Goal: Task Accomplishment & Management: Manage account settings

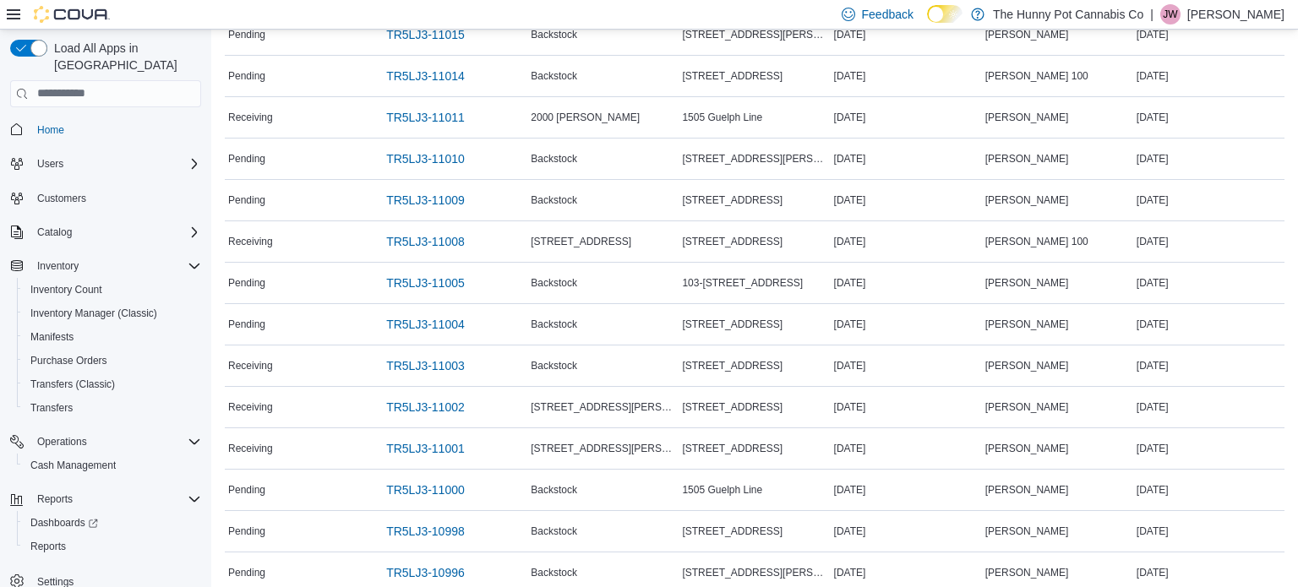
scroll to position [676, 0]
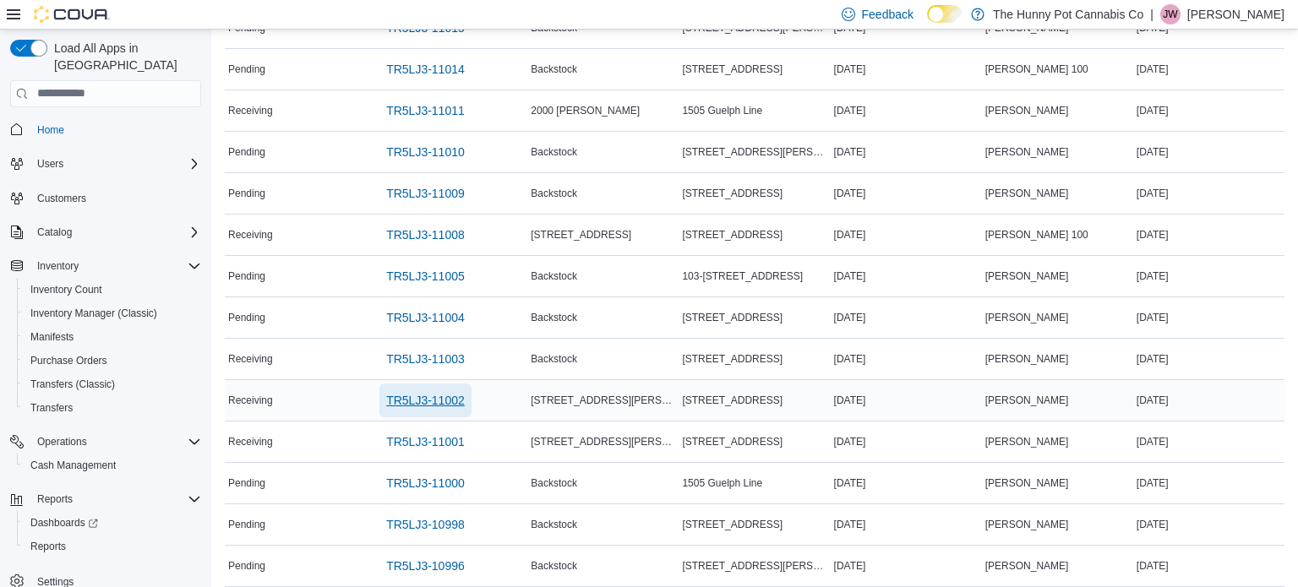
click at [436, 398] on span "TR5LJ3-11002" at bounding box center [425, 400] width 79 height 17
click at [440, 441] on span "TR5LJ3-11001" at bounding box center [425, 442] width 79 height 17
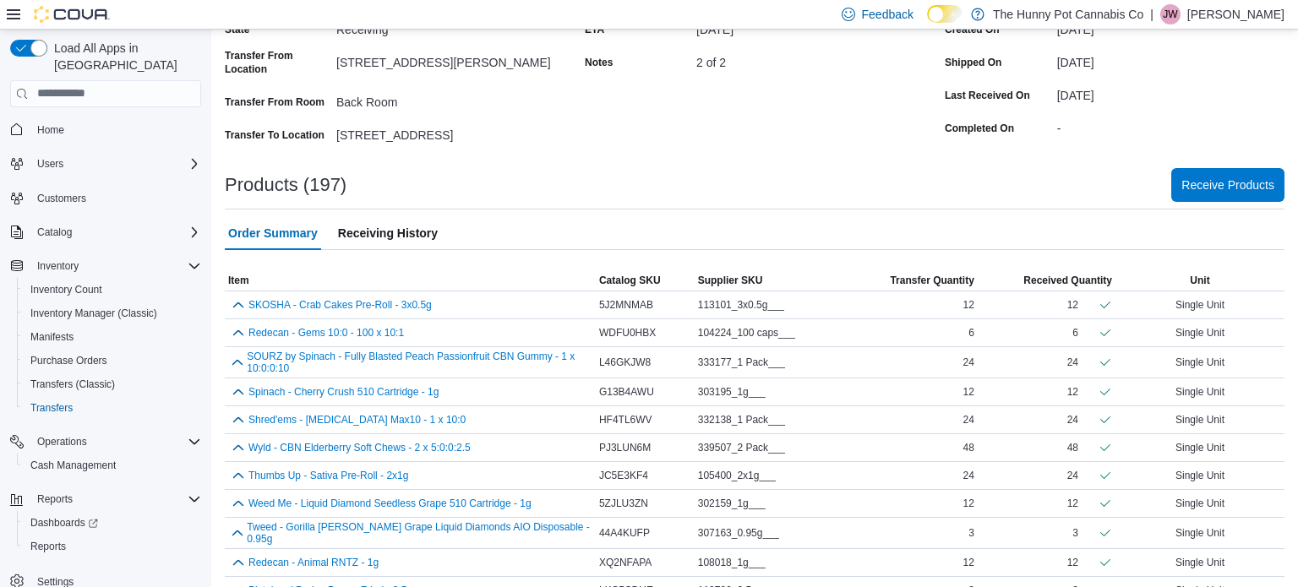
scroll to position [134, 0]
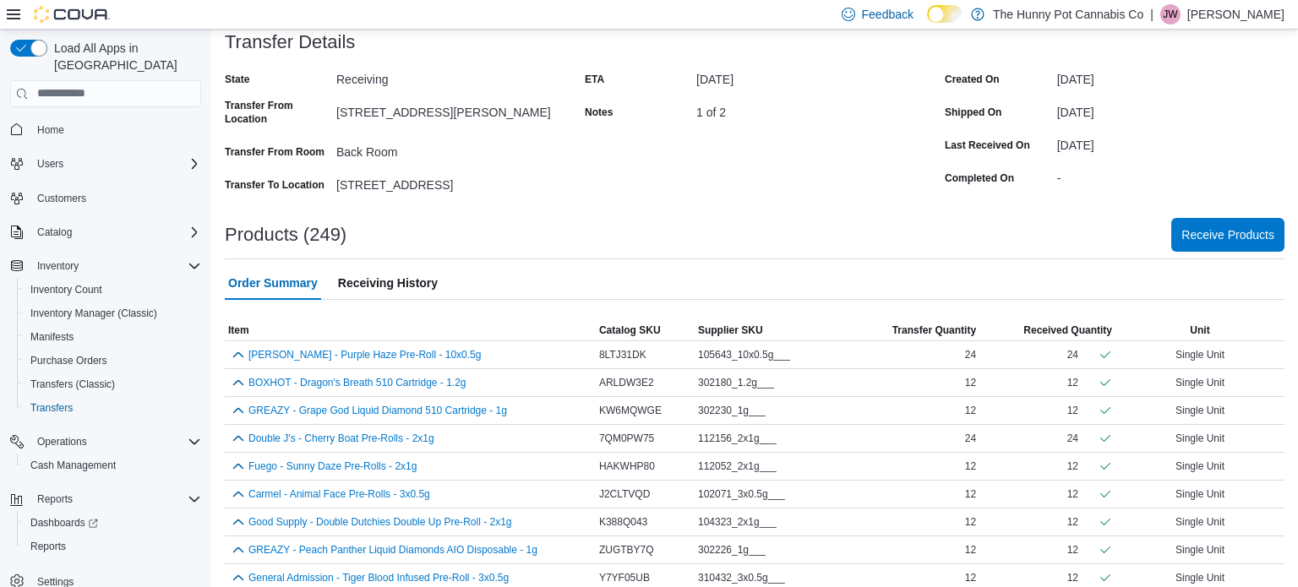
scroll to position [172, 0]
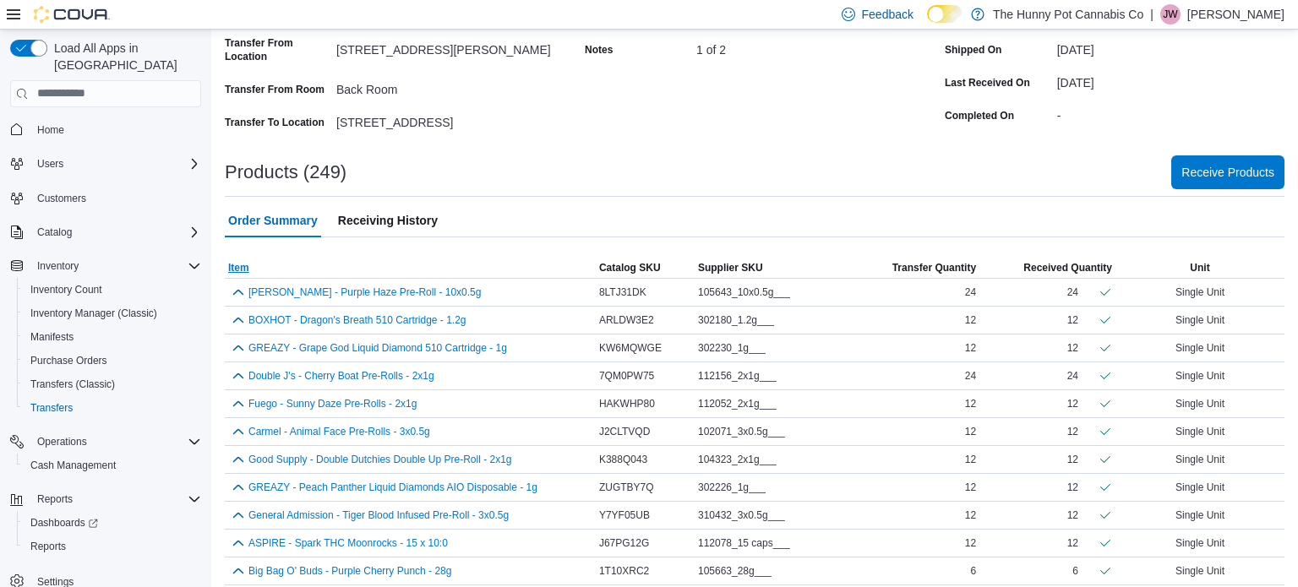
click at [230, 270] on span "Item" at bounding box center [238, 268] width 21 height 14
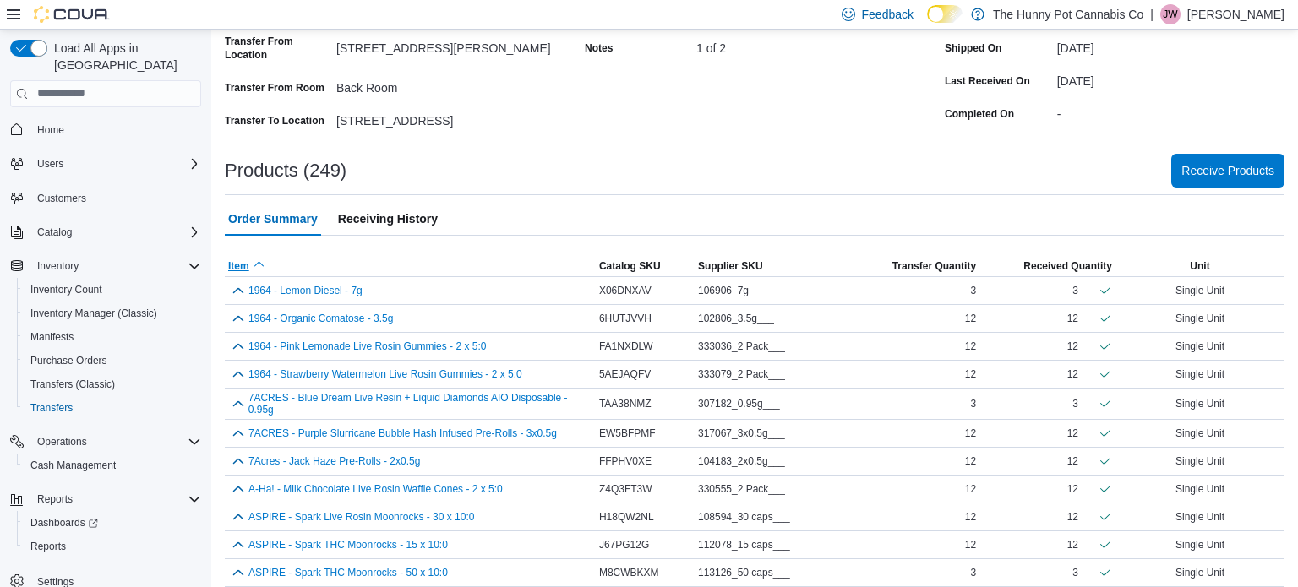
scroll to position [0, 0]
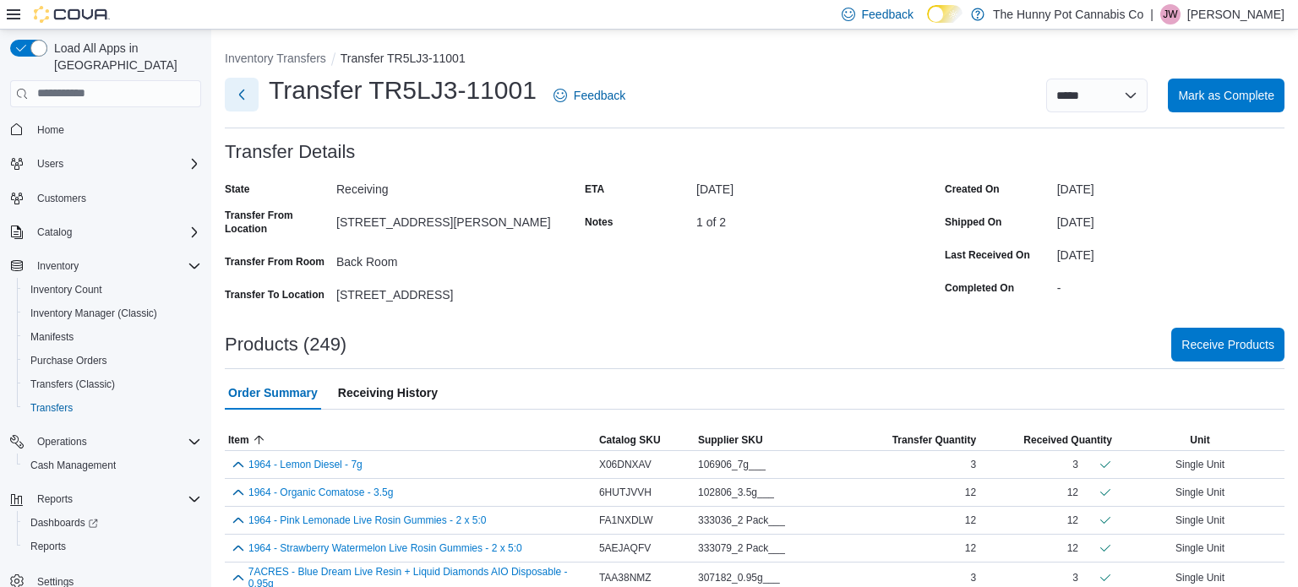
click at [243, 96] on button "Next" at bounding box center [242, 95] width 34 height 34
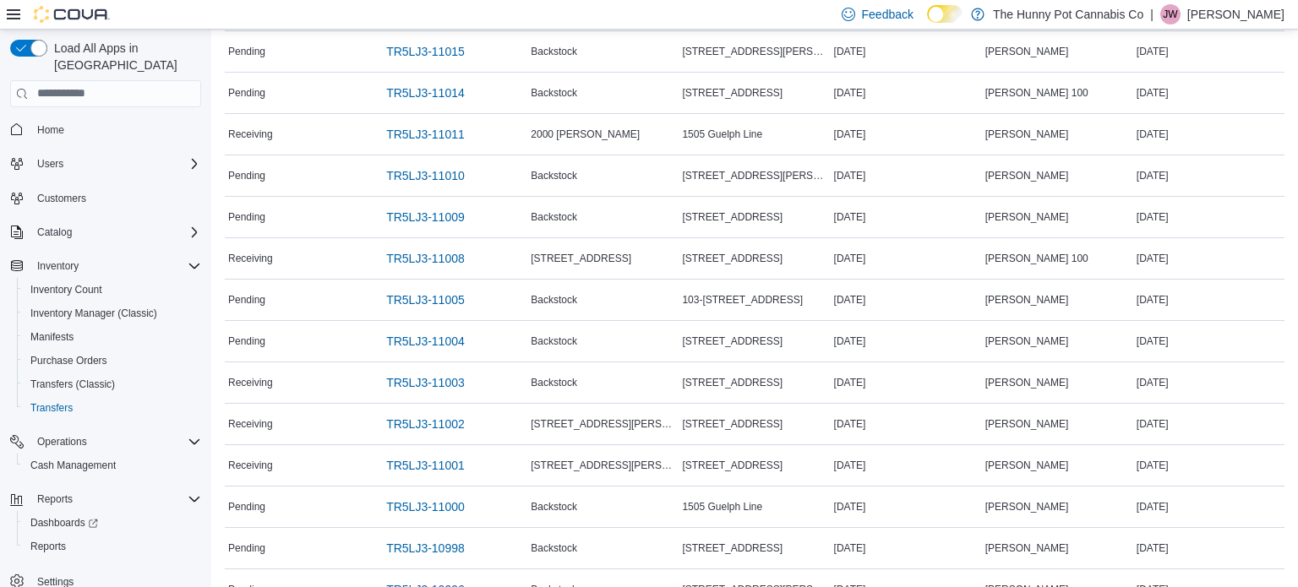
scroll to position [656, 0]
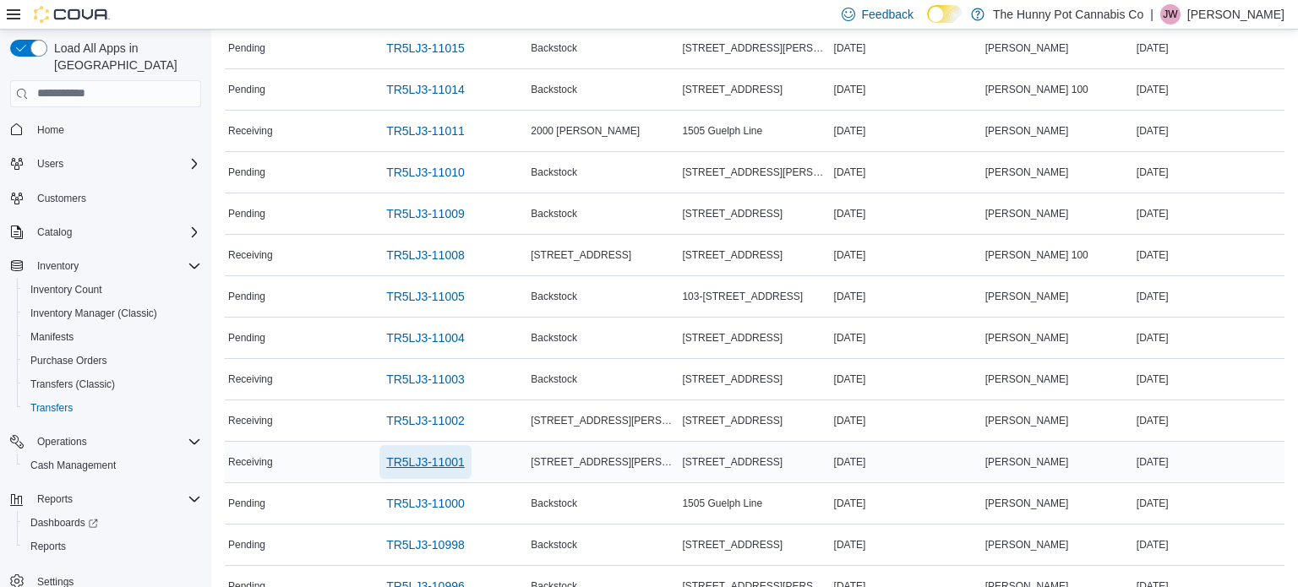
click at [429, 458] on span "TR5LJ3-11001" at bounding box center [425, 462] width 79 height 17
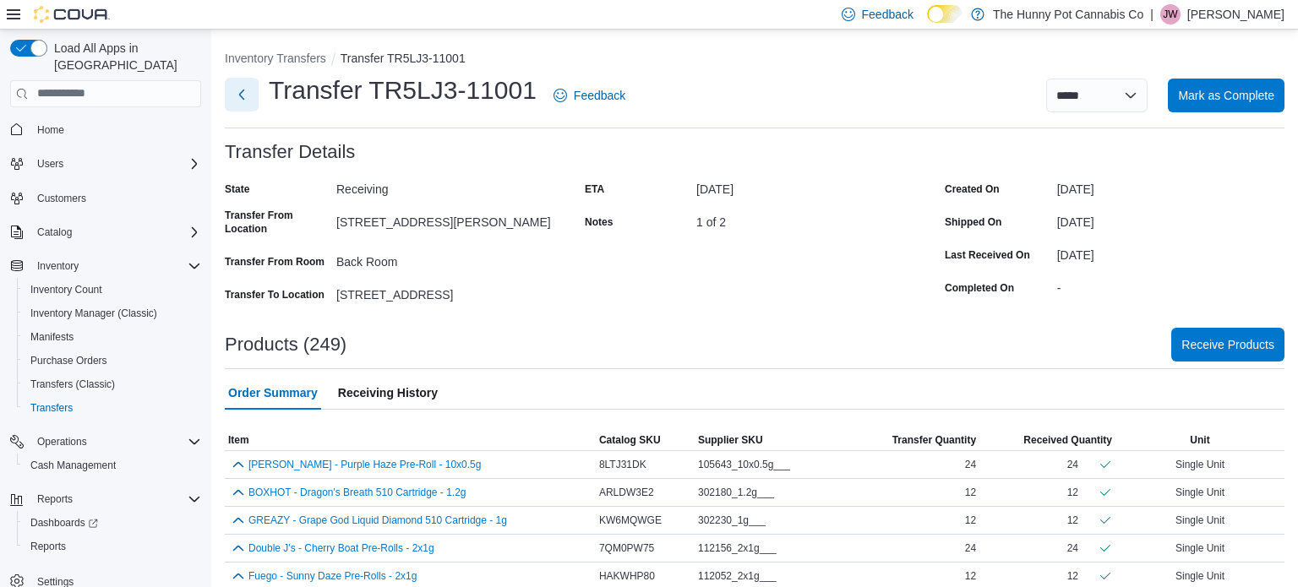
click at [243, 98] on button "Next" at bounding box center [242, 95] width 34 height 34
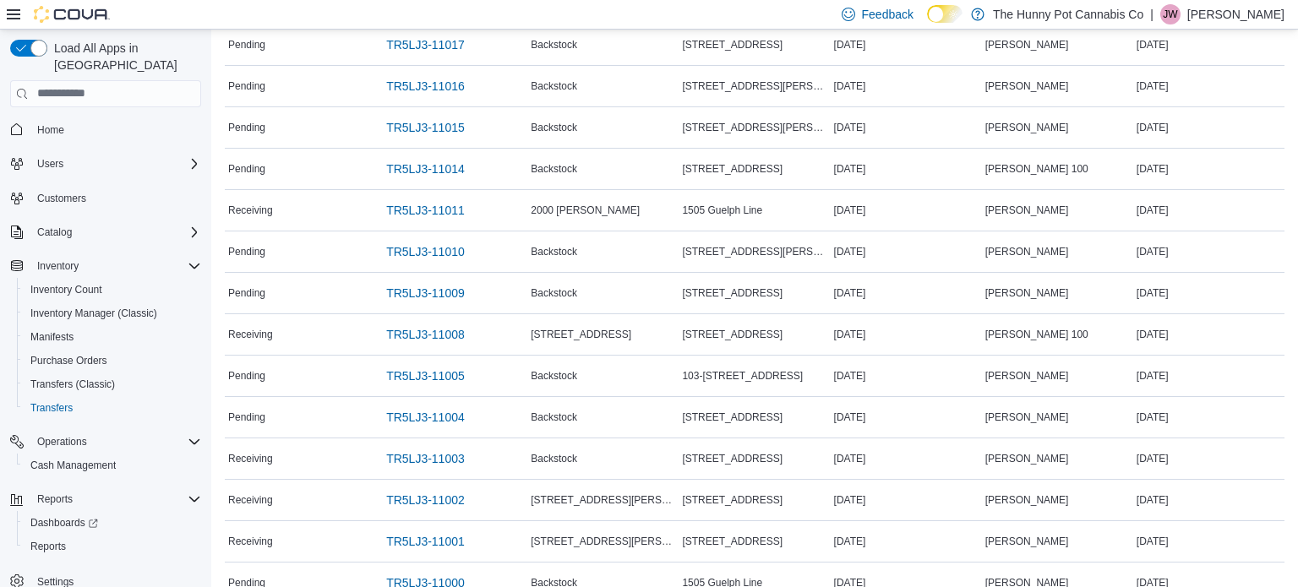
scroll to position [585, 0]
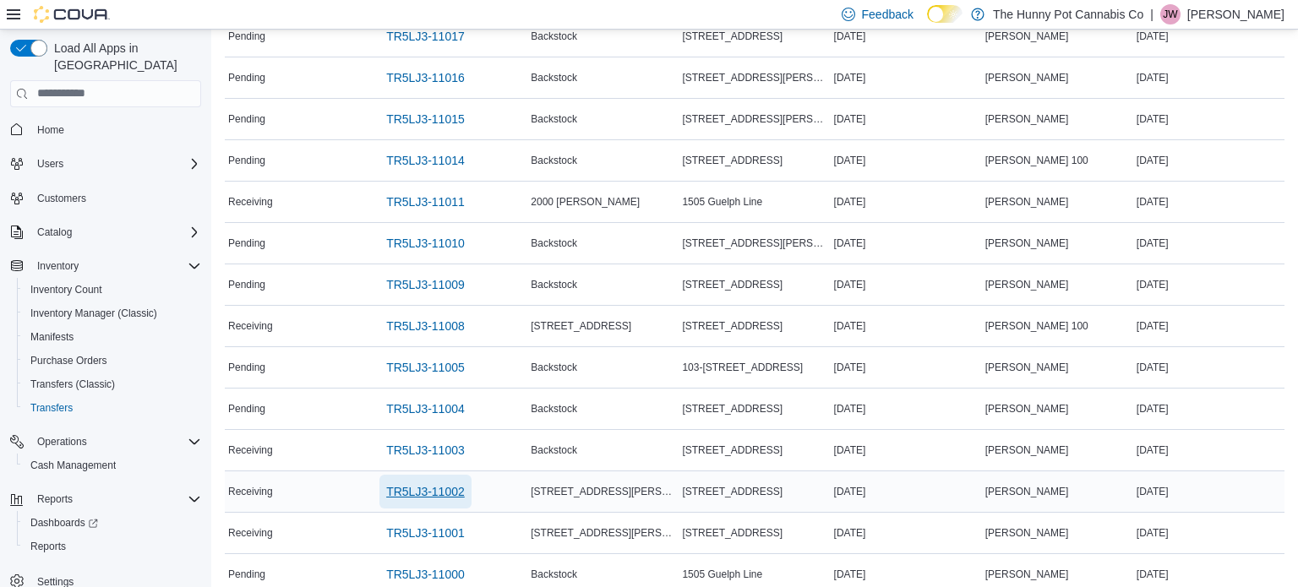
click at [437, 486] on span "TR5LJ3-11002" at bounding box center [425, 491] width 79 height 17
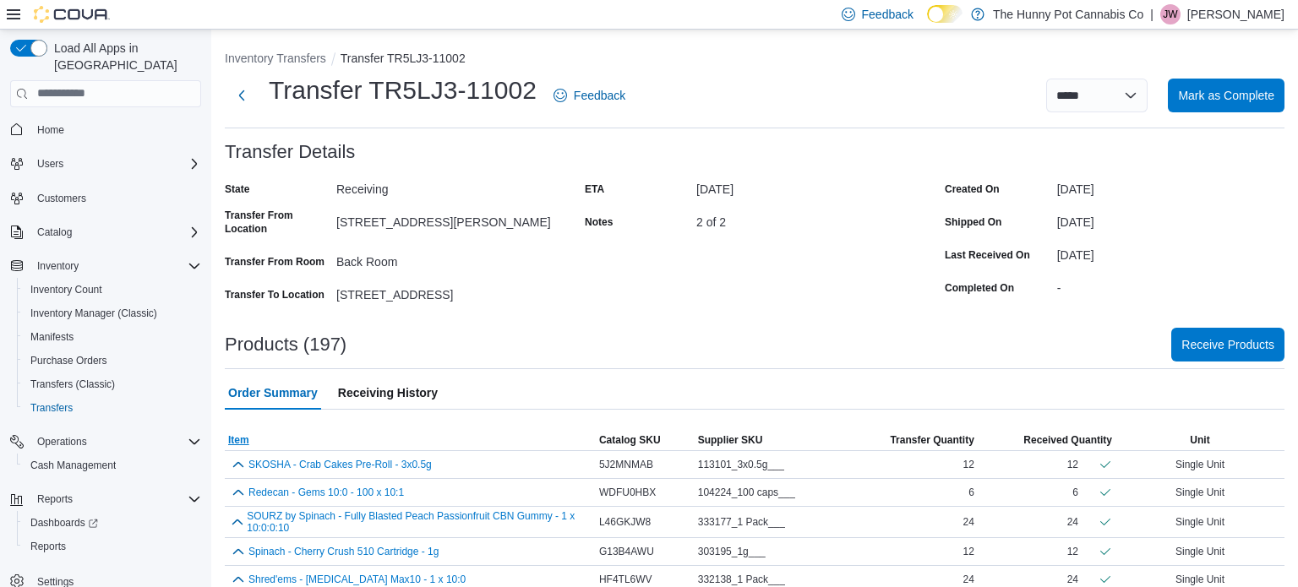
click at [241, 439] on span "Item" at bounding box center [238, 441] width 21 height 14
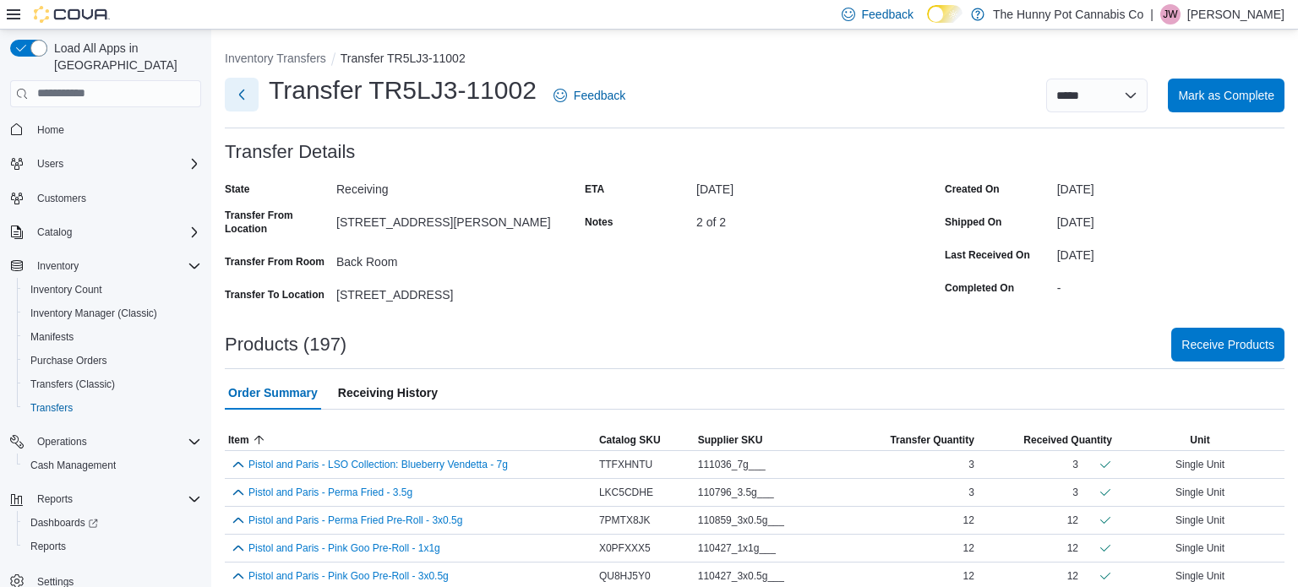
click at [234, 96] on button "Next" at bounding box center [242, 95] width 34 height 34
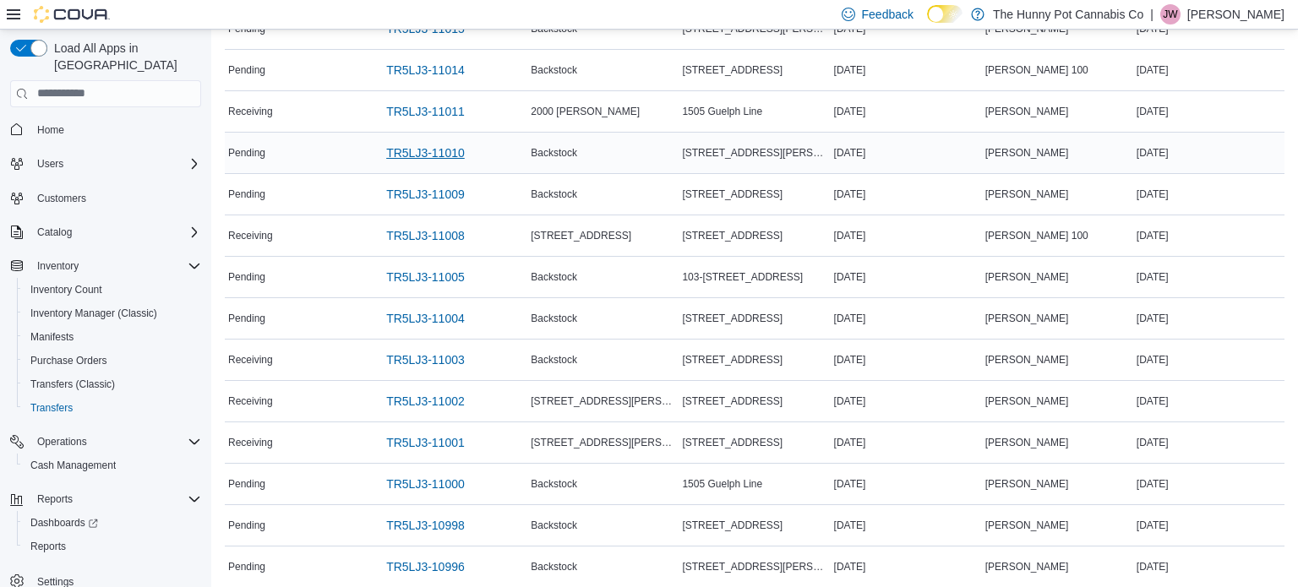
scroll to position [724, 0]
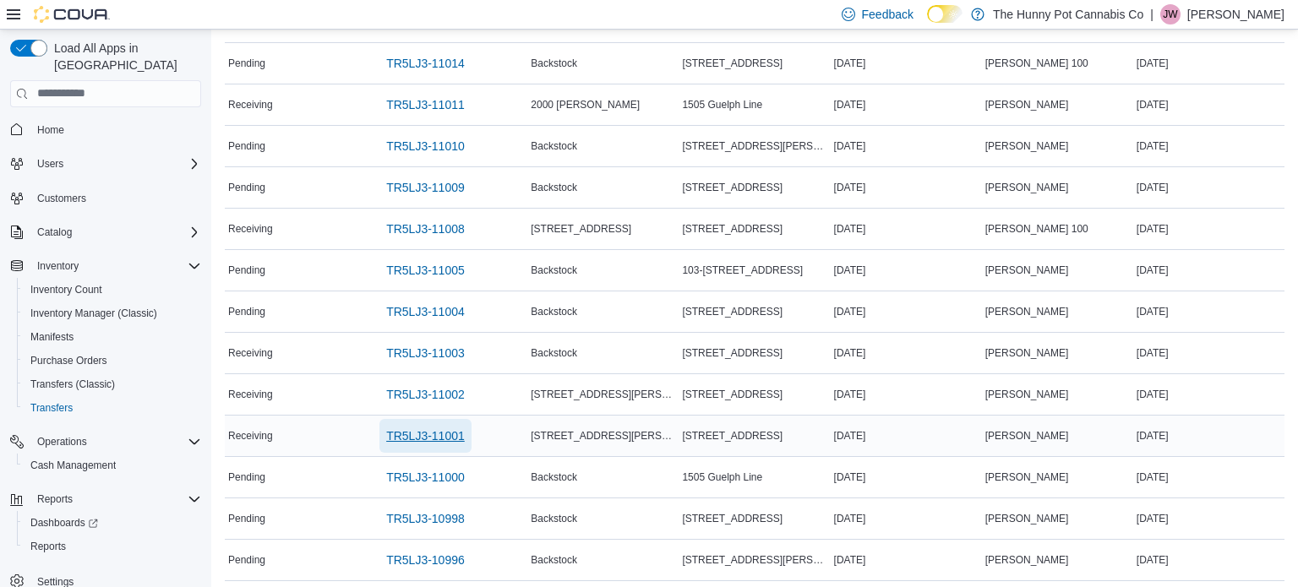
click at [411, 432] on span "TR5LJ3-11001" at bounding box center [425, 436] width 79 height 17
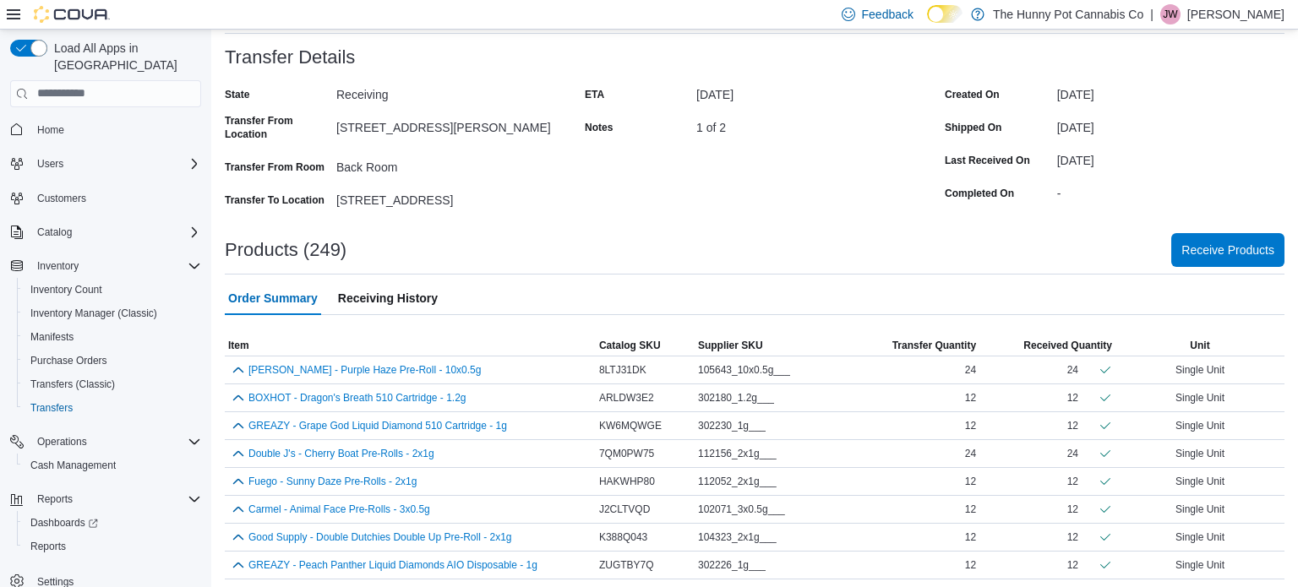
scroll to position [98, 0]
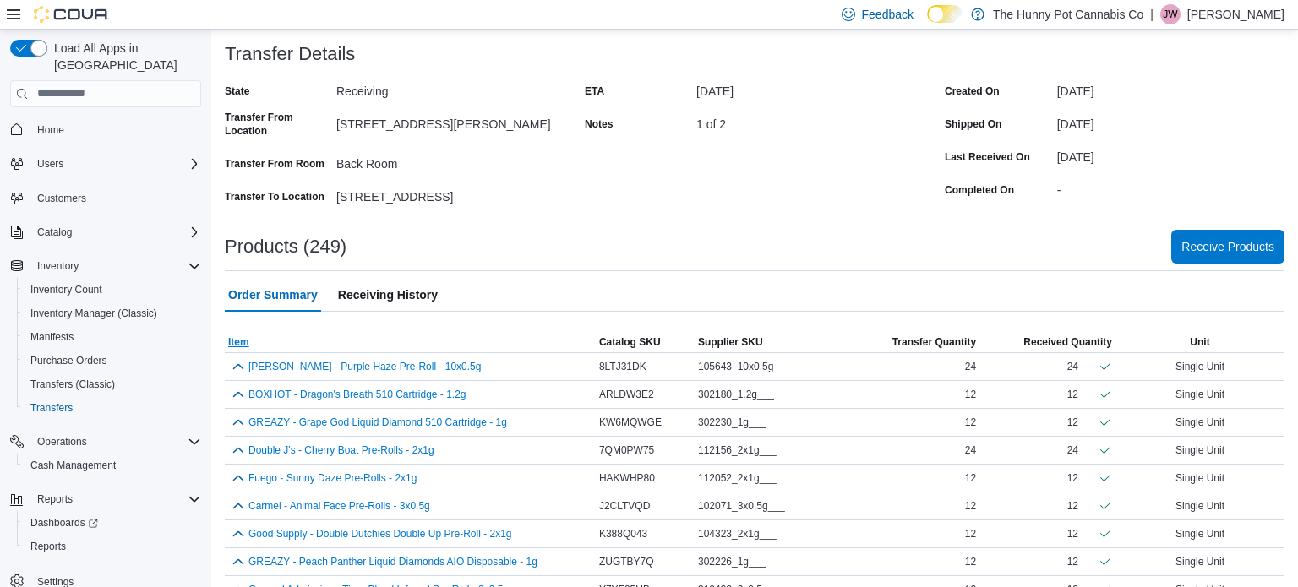
click at [241, 345] on span "Item" at bounding box center [238, 343] width 21 height 14
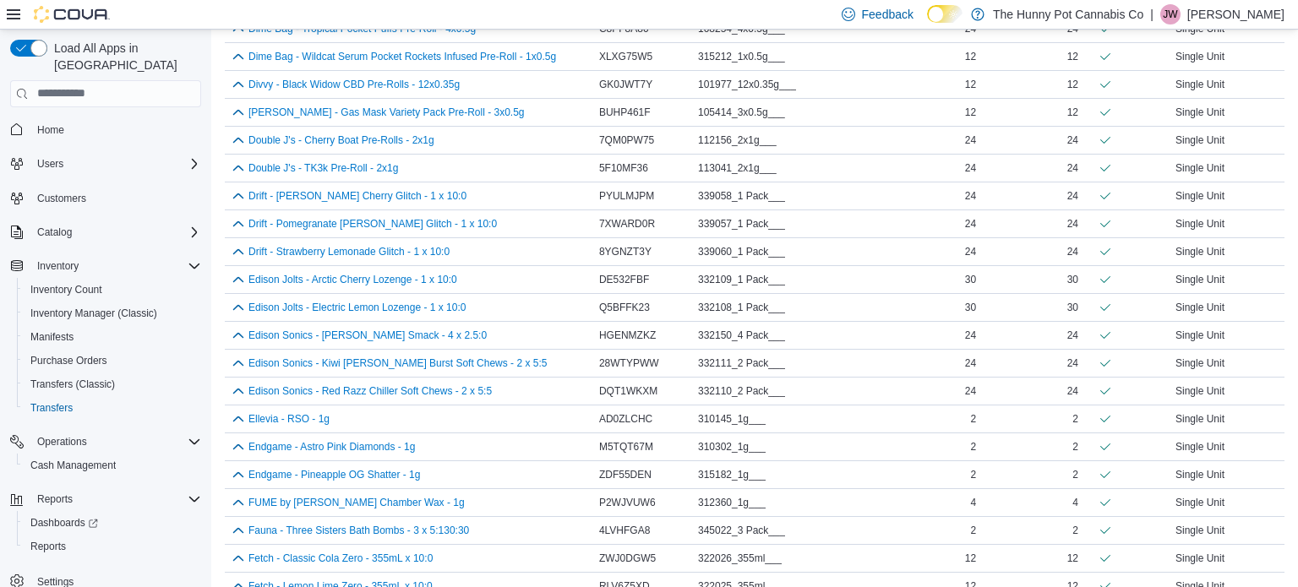
scroll to position [3405, 0]
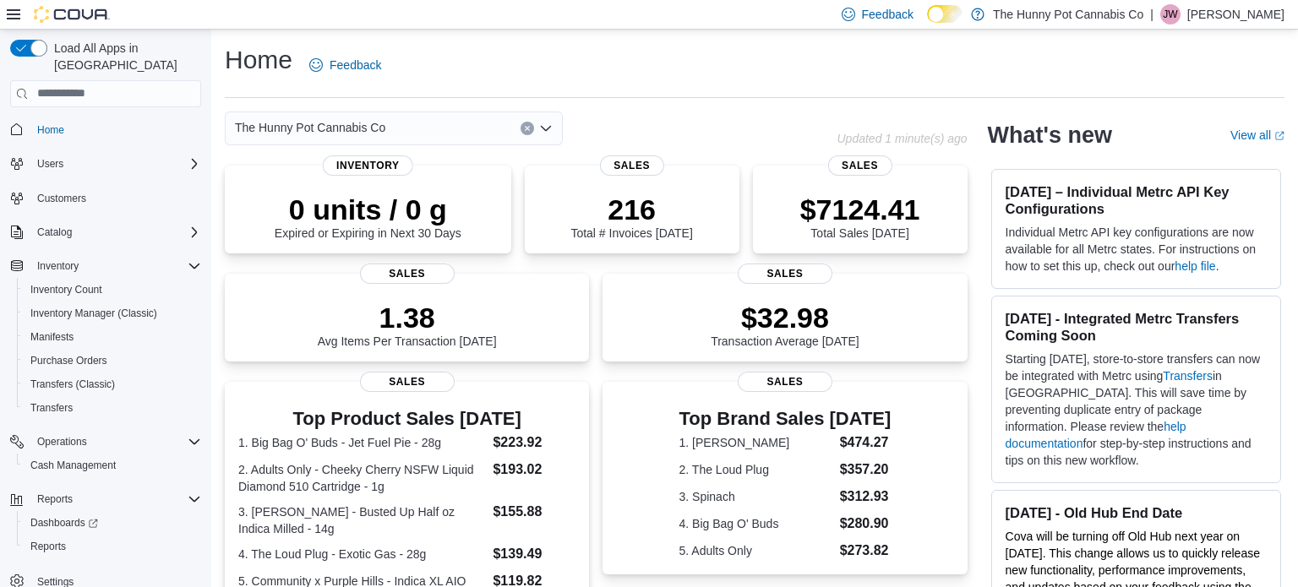
click at [1228, 16] on p "[PERSON_NAME]" at bounding box center [1236, 14] width 97 height 20
